Goal: Task Accomplishment & Management: Manage account settings

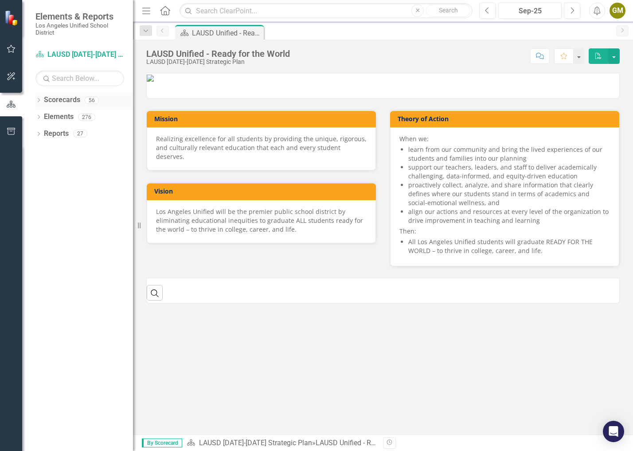
click at [38, 101] on icon at bounding box center [39, 100] width 2 height 4
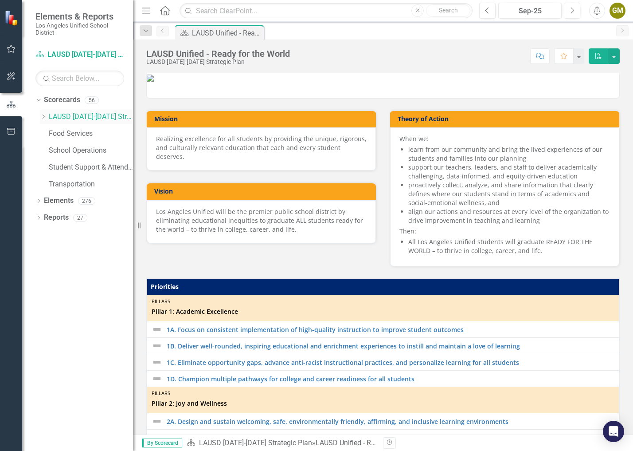
click at [41, 116] on icon "Dropdown" at bounding box center [43, 116] width 7 height 5
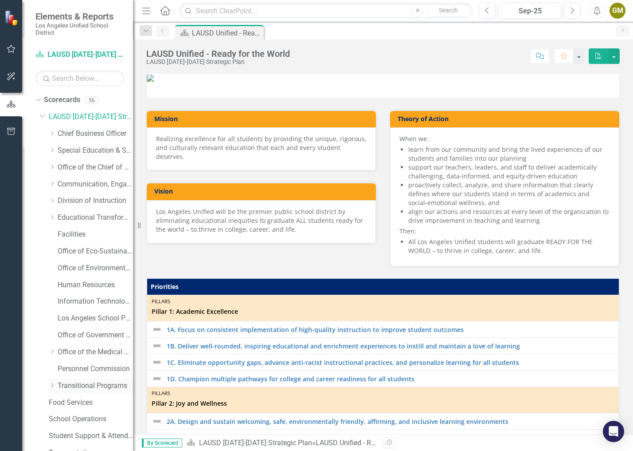
scroll to position [35, 0]
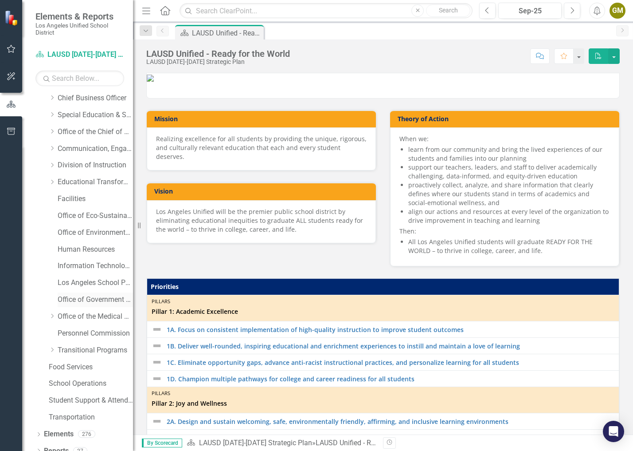
click at [80, 298] on link "Office of Government Relations" at bounding box center [95, 300] width 75 height 10
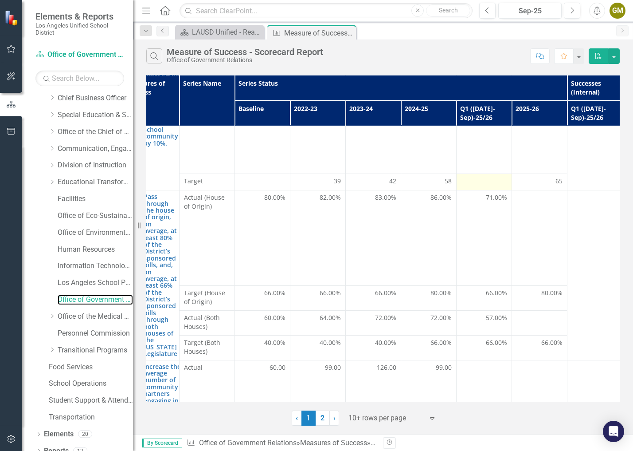
scroll to position [79, 78]
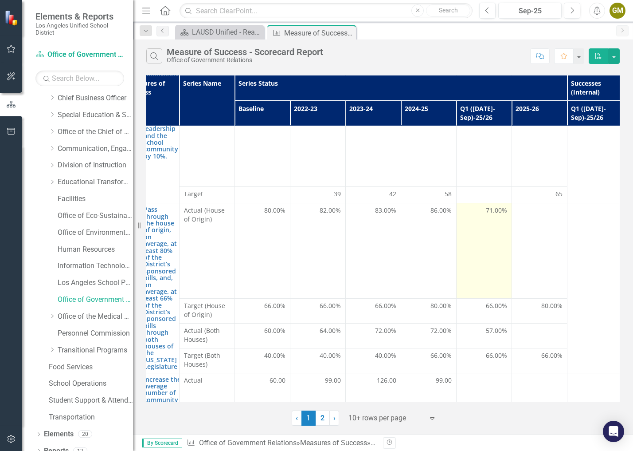
click at [487, 209] on span "71.00%" at bounding box center [496, 210] width 21 height 9
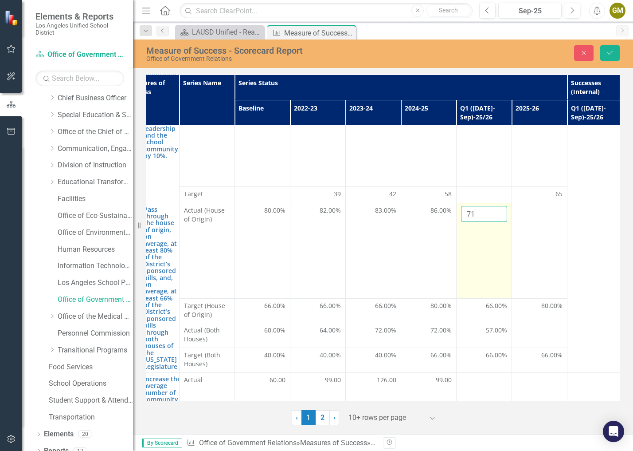
click at [486, 213] on input "71" at bounding box center [484, 214] width 46 height 16
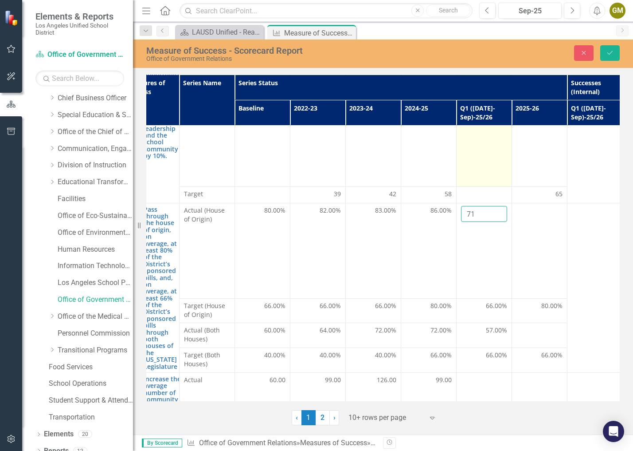
type input "7"
type input "0"
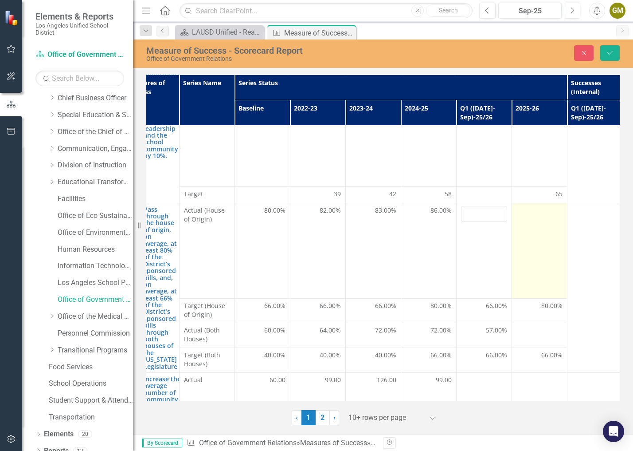
click at [514, 244] on td at bounding box center [539, 250] width 55 height 95
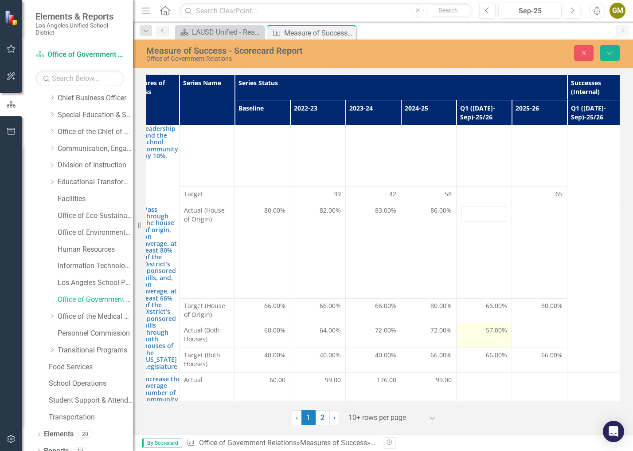
click at [491, 326] on span "57.00%" at bounding box center [496, 330] width 21 height 9
click at [488, 334] on input "57" at bounding box center [484, 334] width 46 height 16
type input "5"
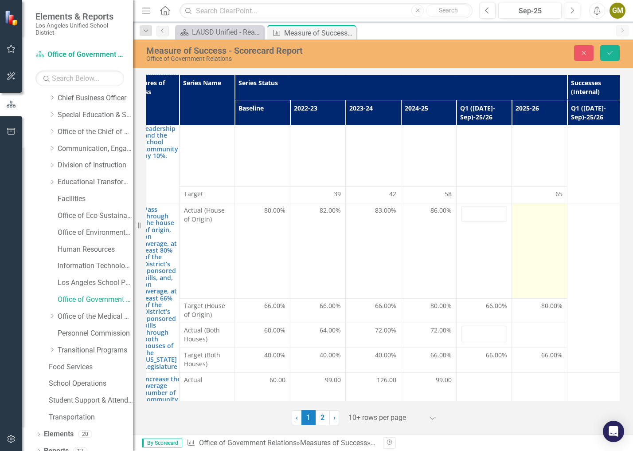
click at [533, 263] on td at bounding box center [539, 250] width 55 height 95
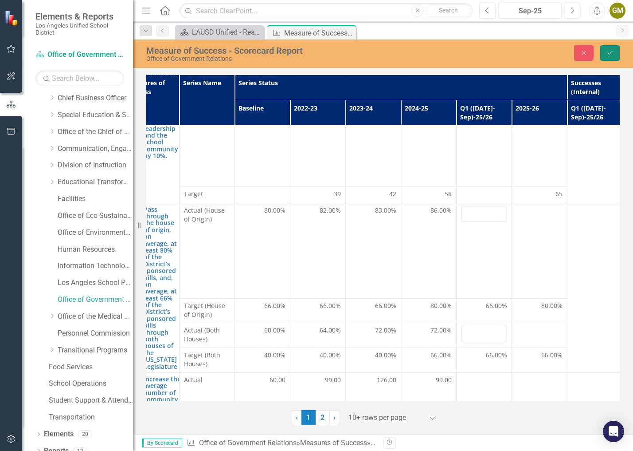
click at [612, 51] on icon "submit" at bounding box center [610, 53] width 5 height 4
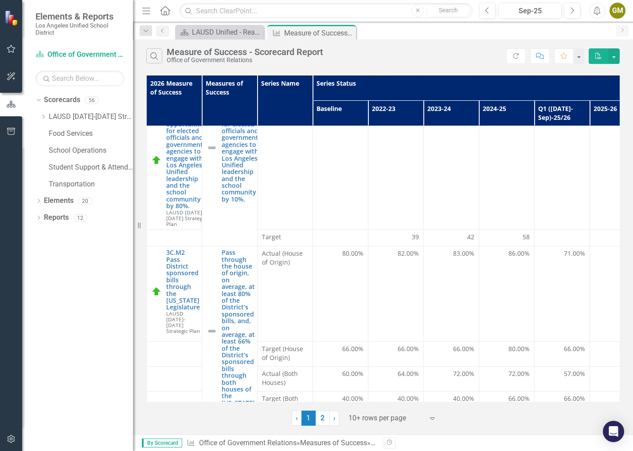
scroll to position [35, 132]
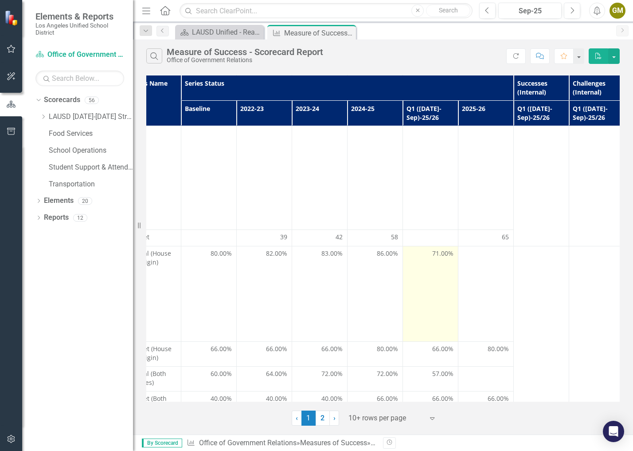
click at [444, 251] on span "71.00%" at bounding box center [442, 253] width 21 height 9
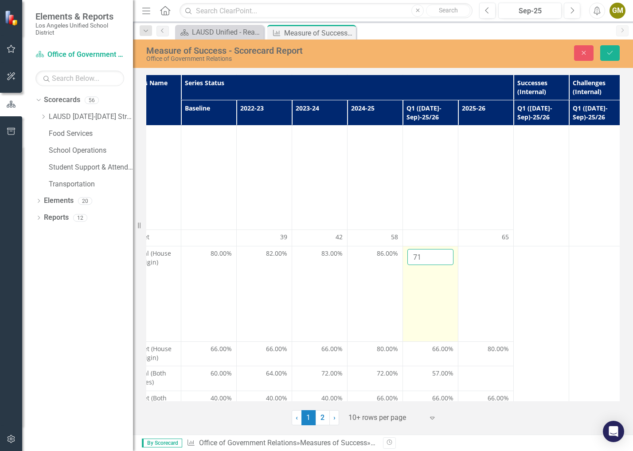
click at [423, 254] on input "71" at bounding box center [431, 257] width 46 height 16
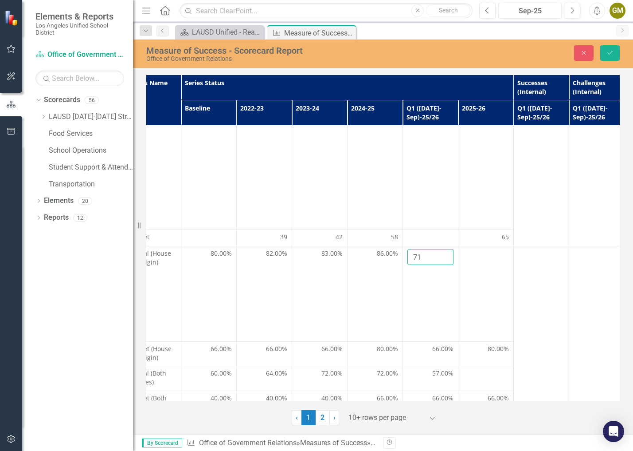
type input "7"
click at [607, 55] on icon "Save" at bounding box center [610, 53] width 8 height 6
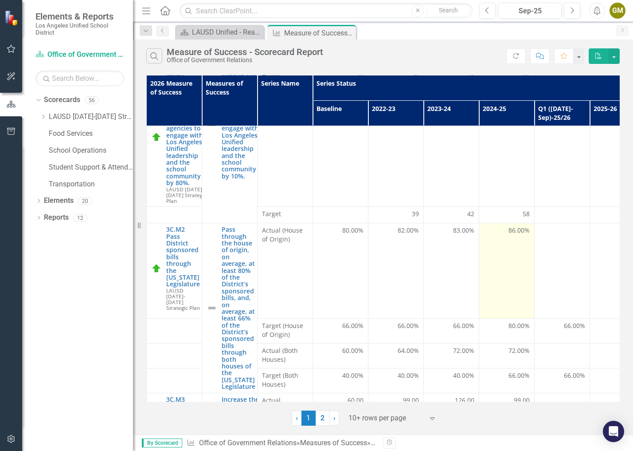
scroll to position [71, 0]
